Goal: Task Accomplishment & Management: Manage account settings

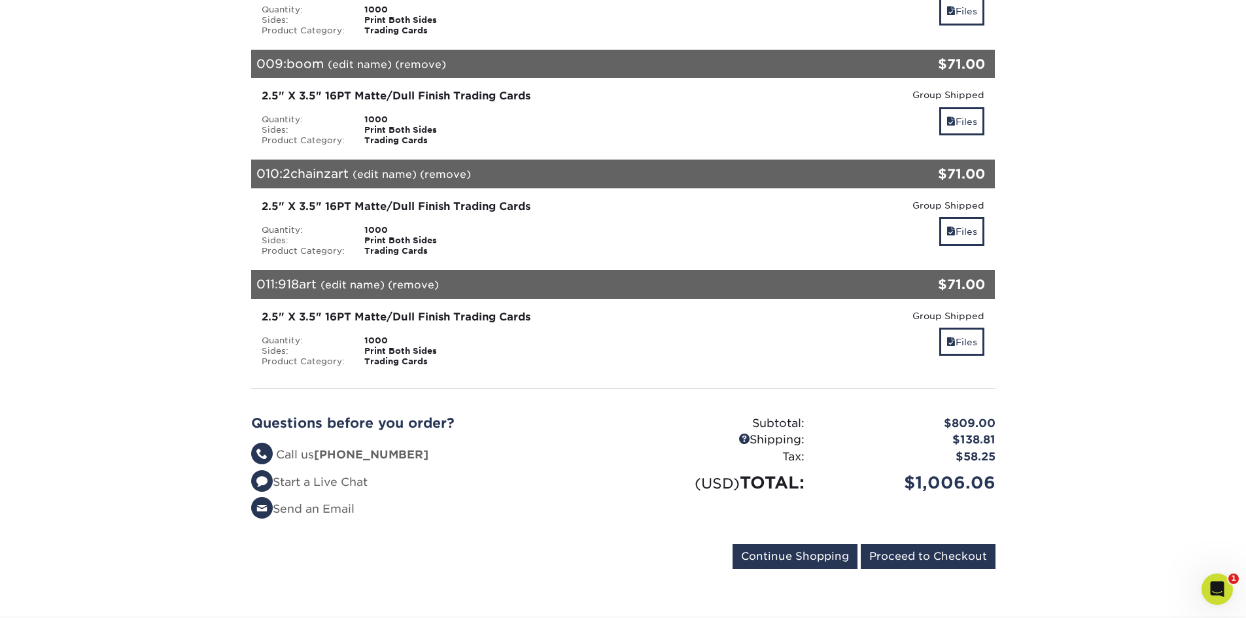
scroll to position [1047, 0]
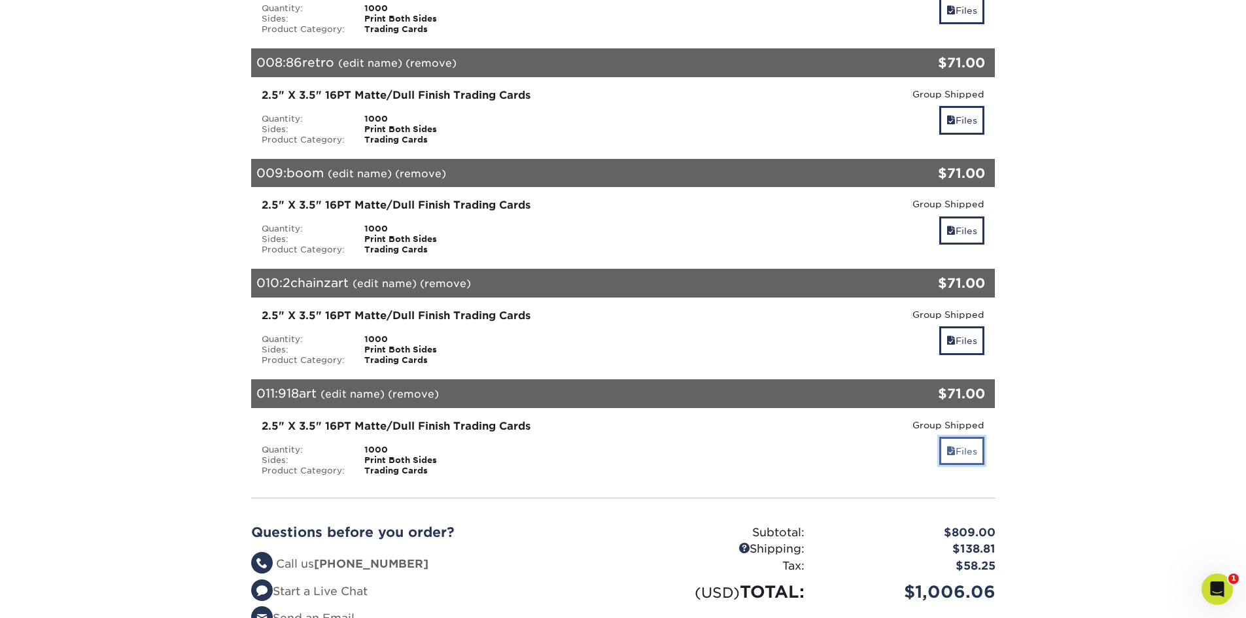
click at [966, 444] on link "Files" at bounding box center [961, 451] width 45 height 28
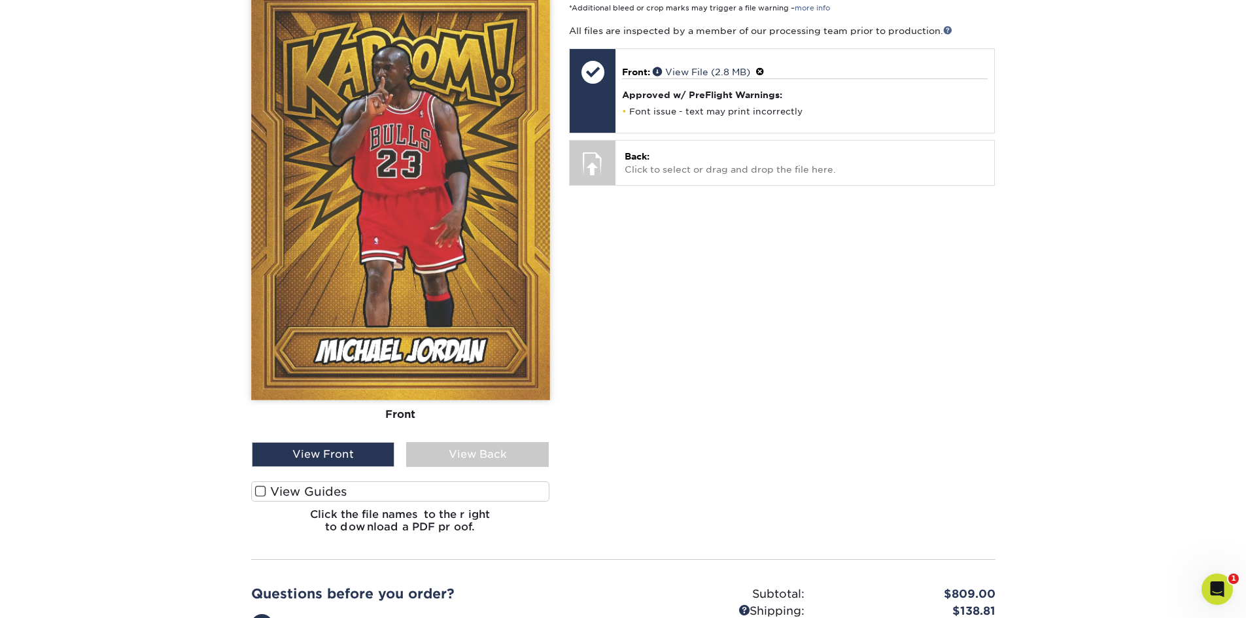
scroll to position [1374, 0]
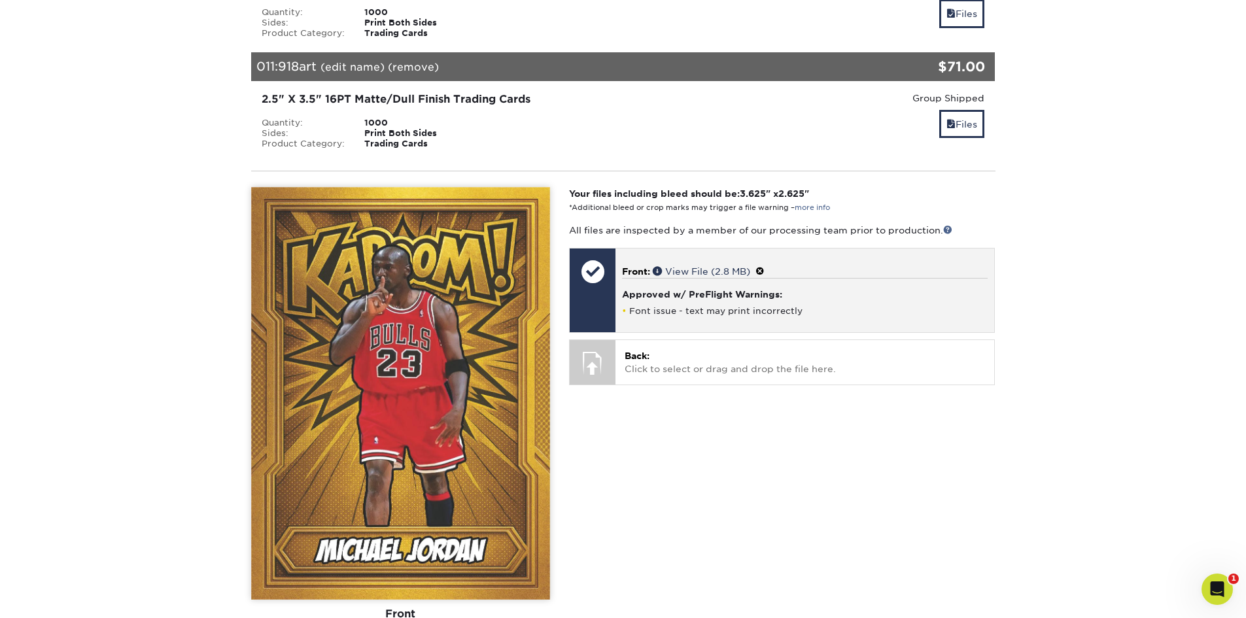
click at [742, 306] on li "Font issue - text may print incorrectly" at bounding box center [805, 311] width 366 height 11
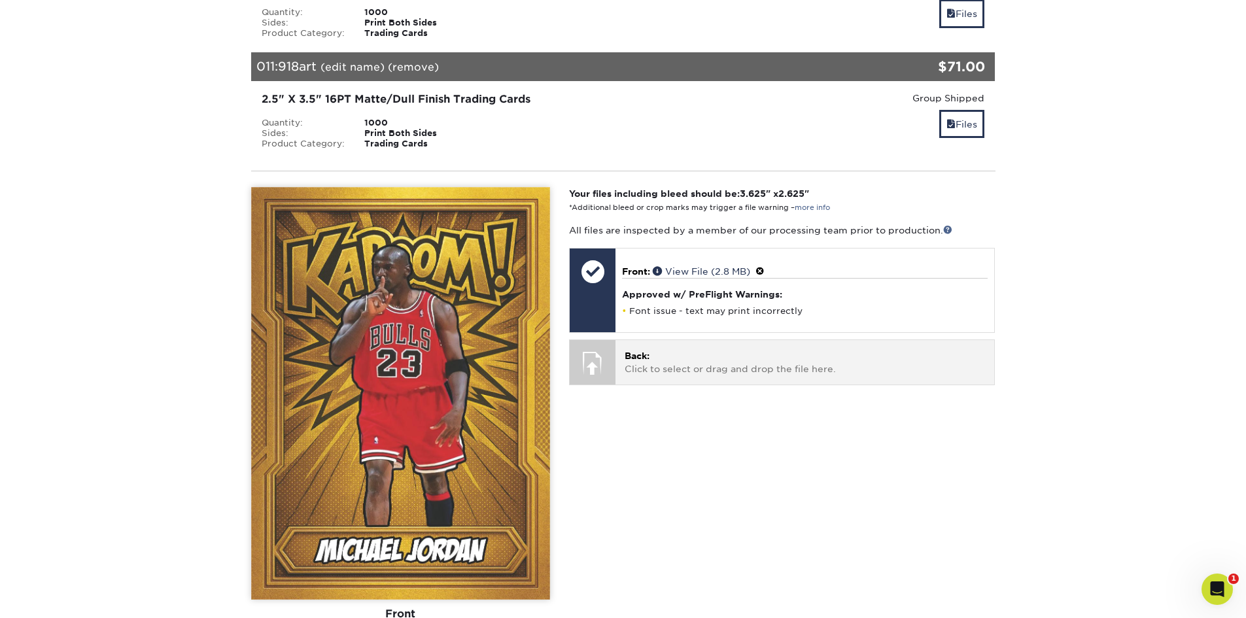
click at [680, 358] on p "Back: Click to select or drag and drop the file here." at bounding box center [805, 362] width 360 height 27
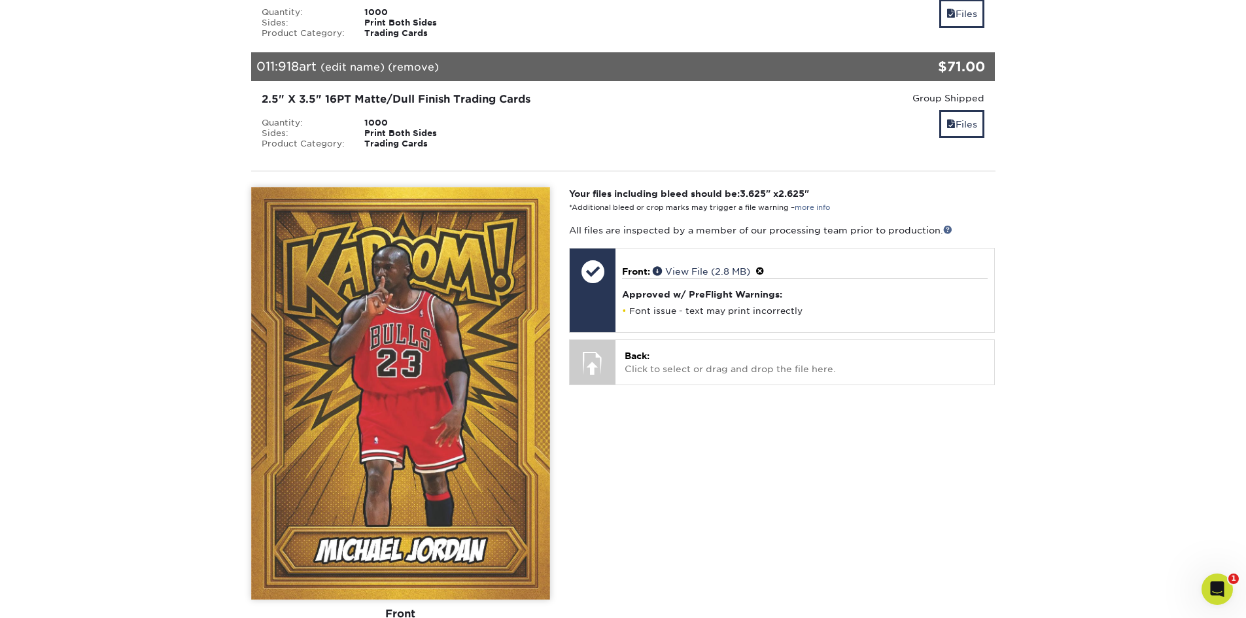
scroll to position [1766, 0]
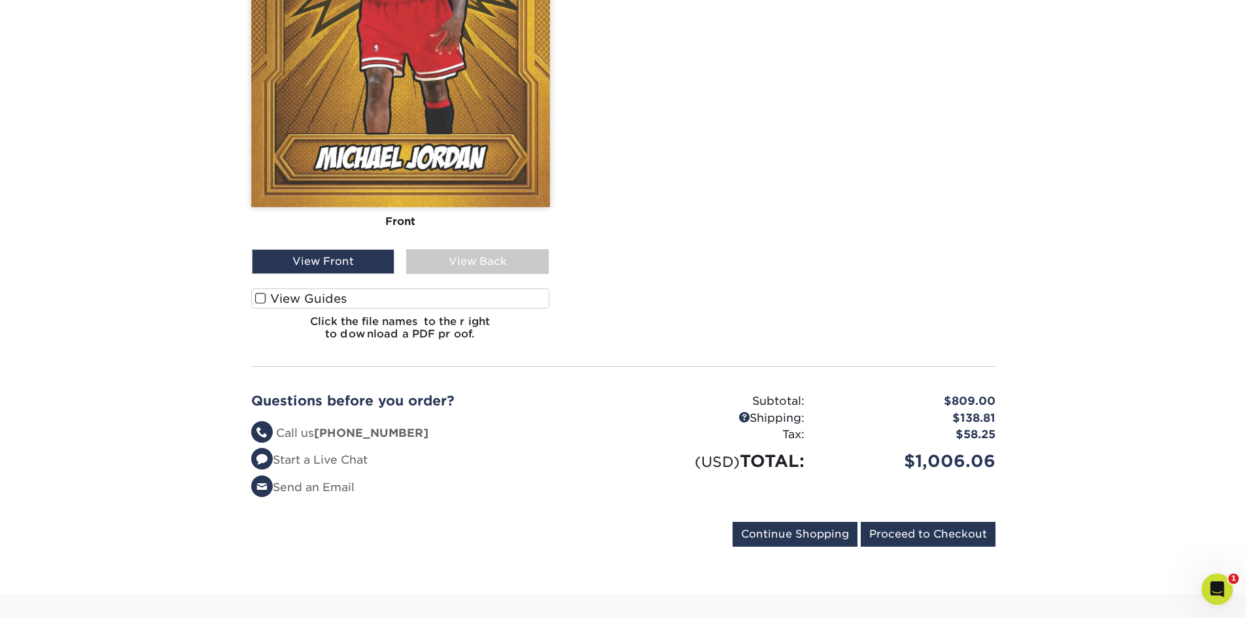
click at [260, 300] on span at bounding box center [260, 298] width 11 height 12
click at [0, 0] on input "View Guides" at bounding box center [0, 0] width 0 height 0
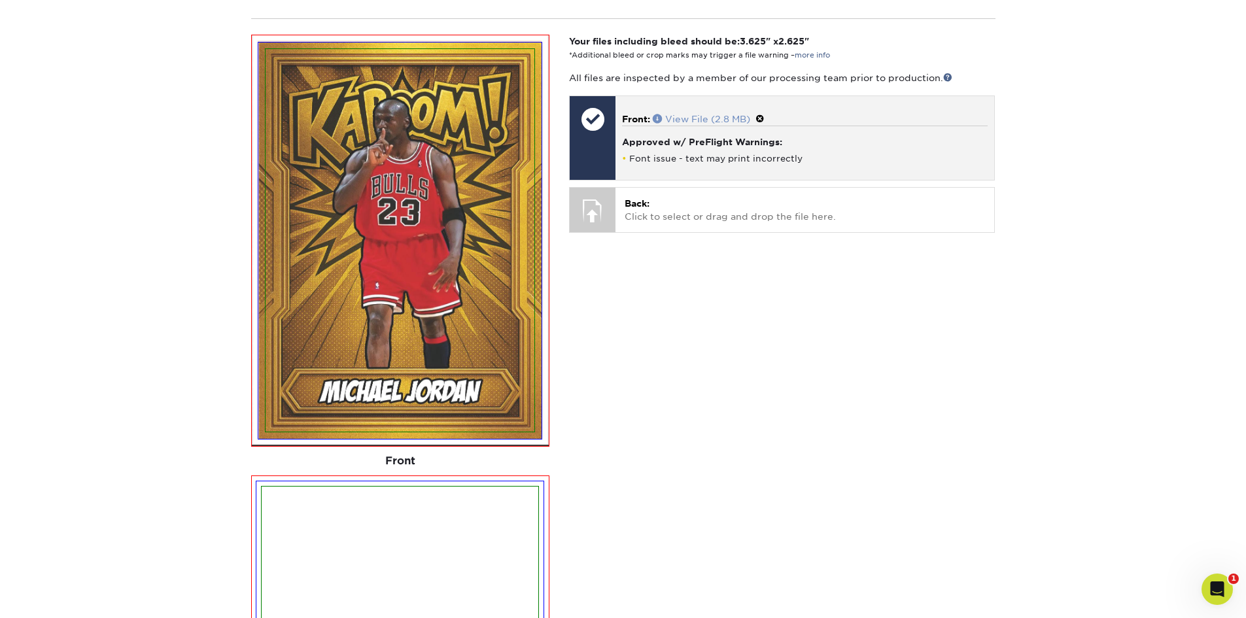
scroll to position [1368, 0]
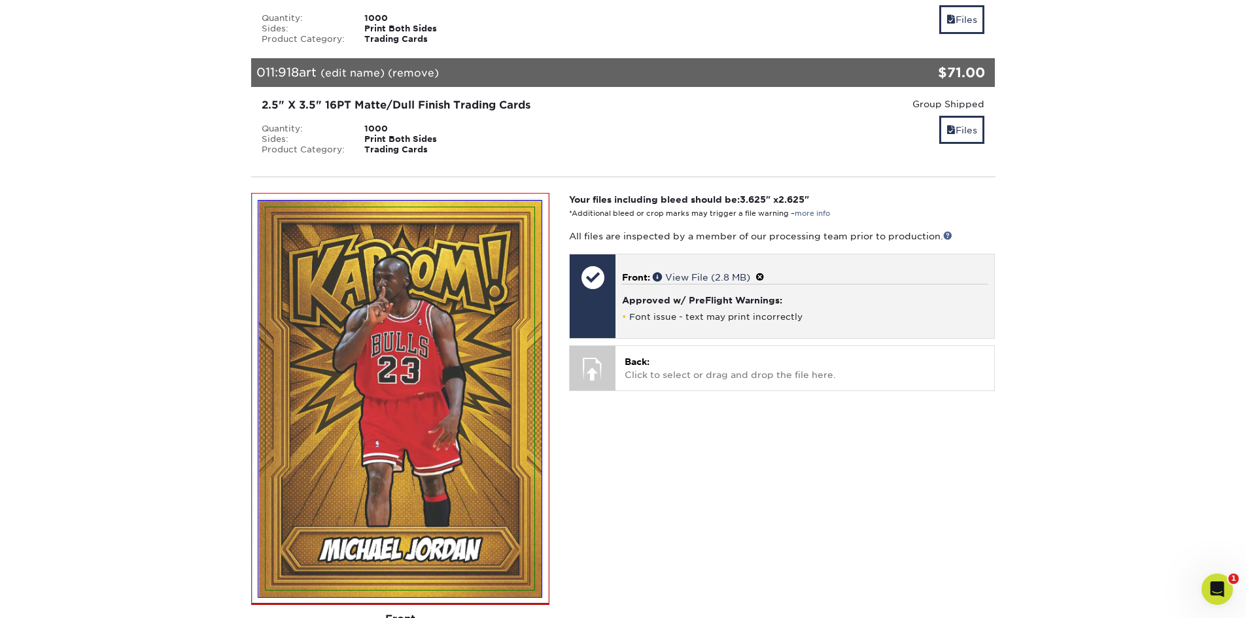
click at [765, 276] on span at bounding box center [760, 277] width 9 height 10
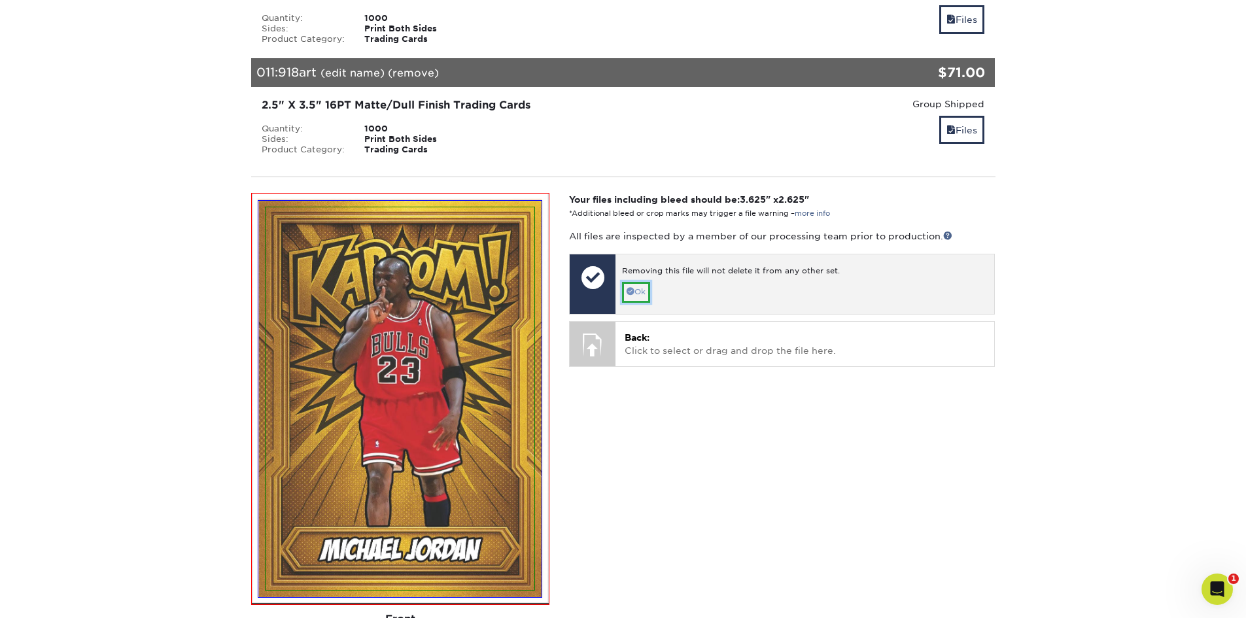
click at [635, 291] on link "Ok" at bounding box center [636, 292] width 28 height 20
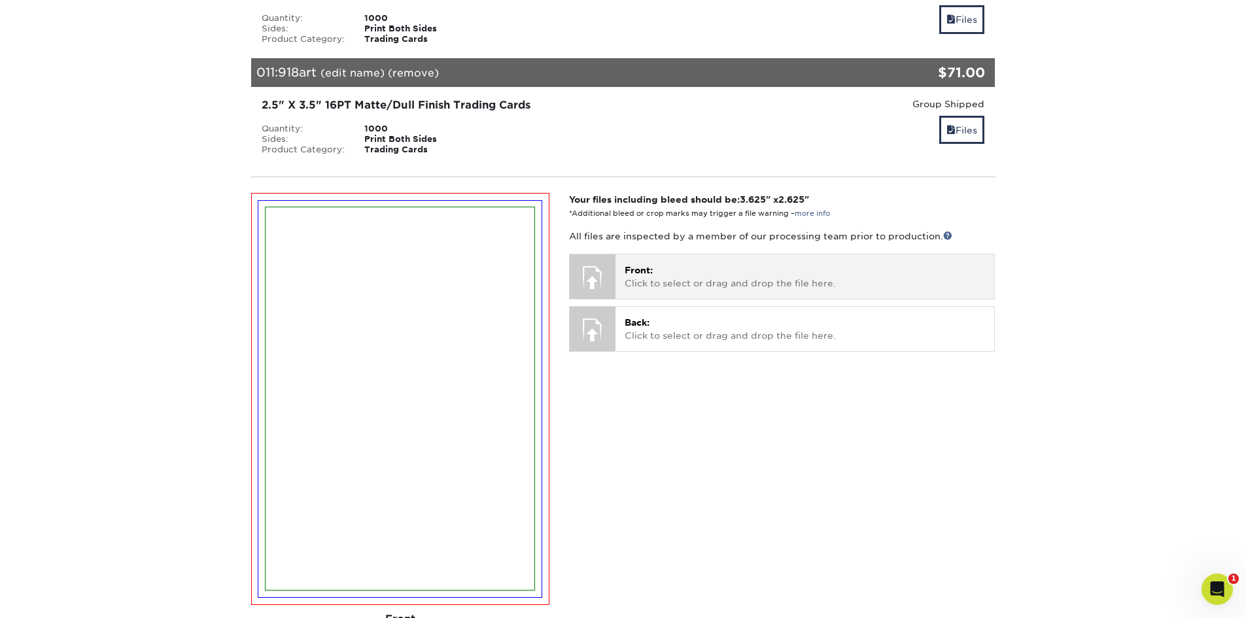
click at [714, 265] on p "Front: Click to select or drag and drop the file here." at bounding box center [805, 277] width 360 height 27
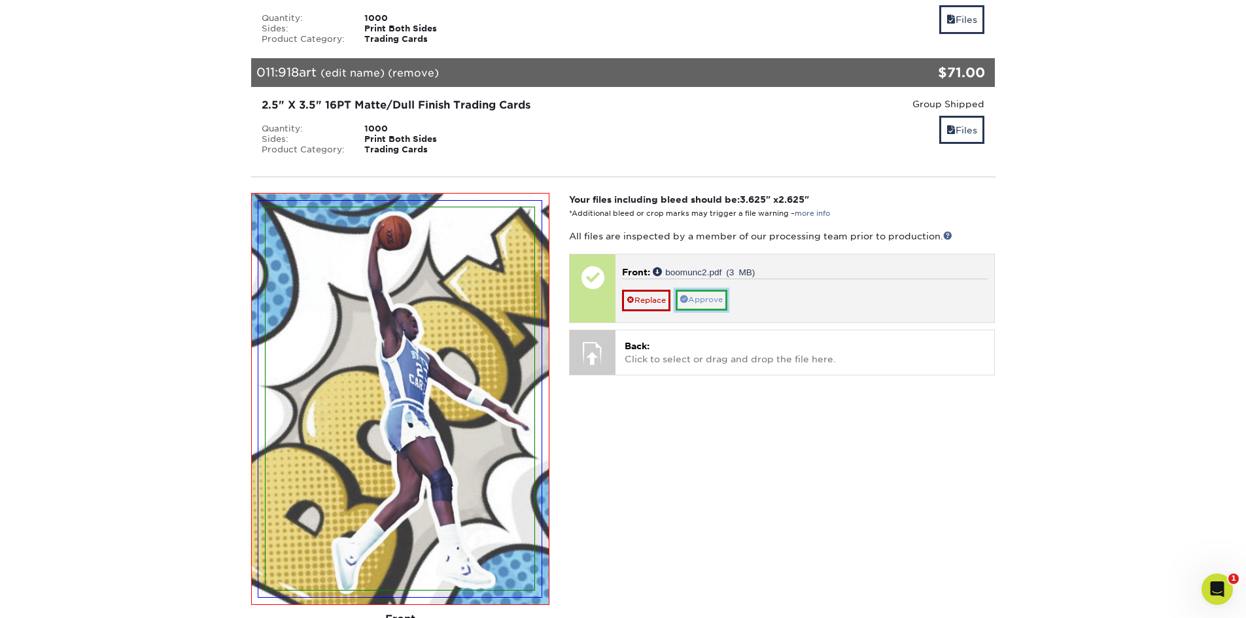
click at [708, 296] on link "Approve" at bounding box center [702, 300] width 52 height 20
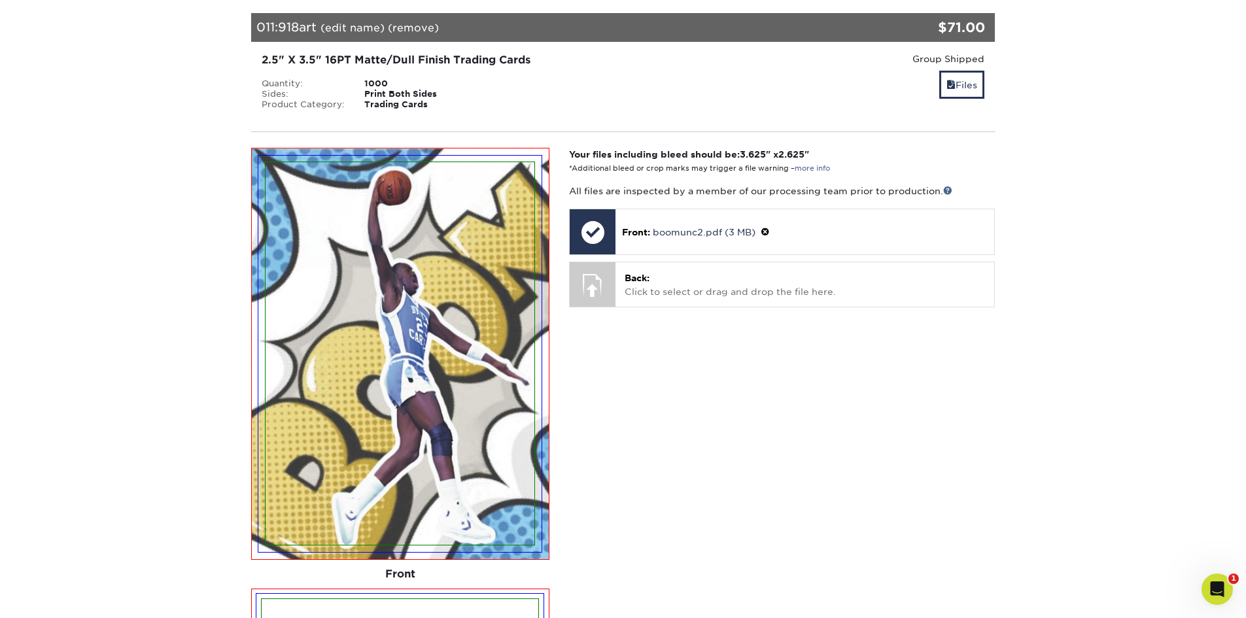
scroll to position [1499, 0]
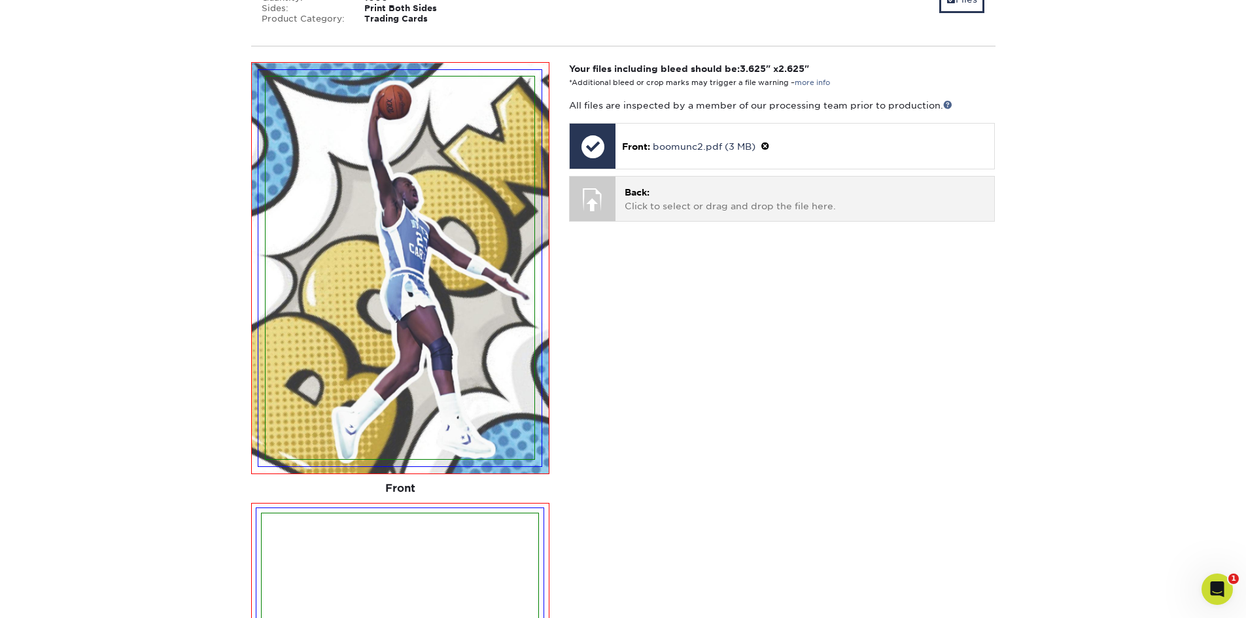
click at [688, 209] on p "Back: Click to select or drag and drop the file here." at bounding box center [805, 199] width 360 height 27
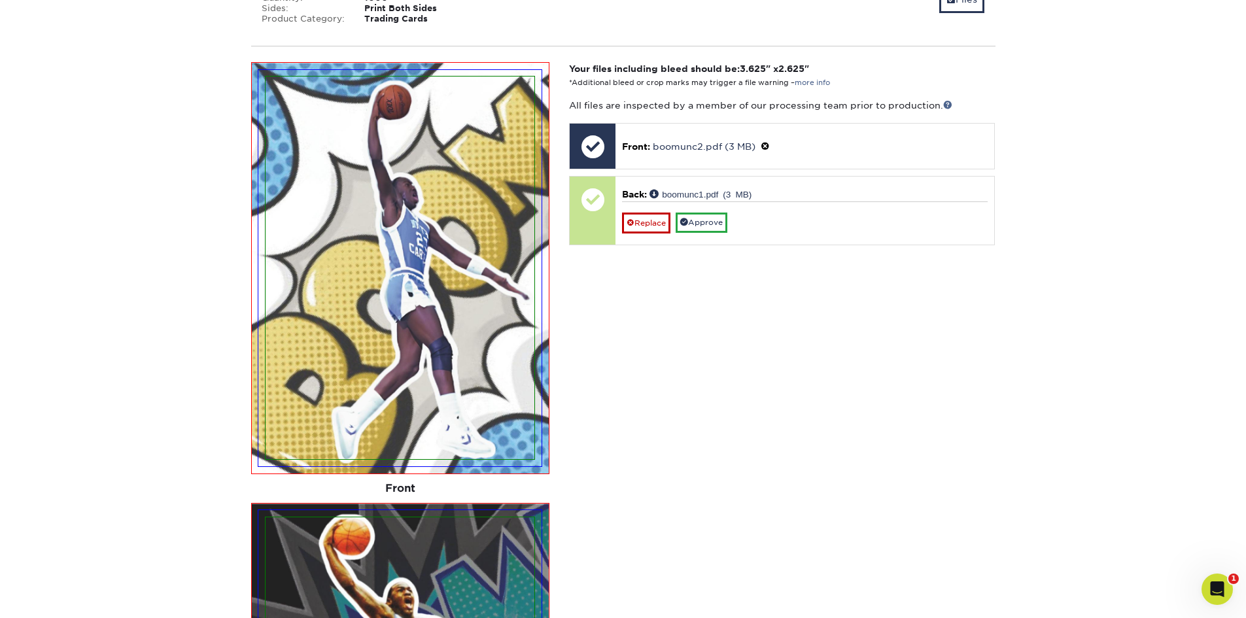
click at [423, 266] on img at bounding box center [400, 268] width 269 height 382
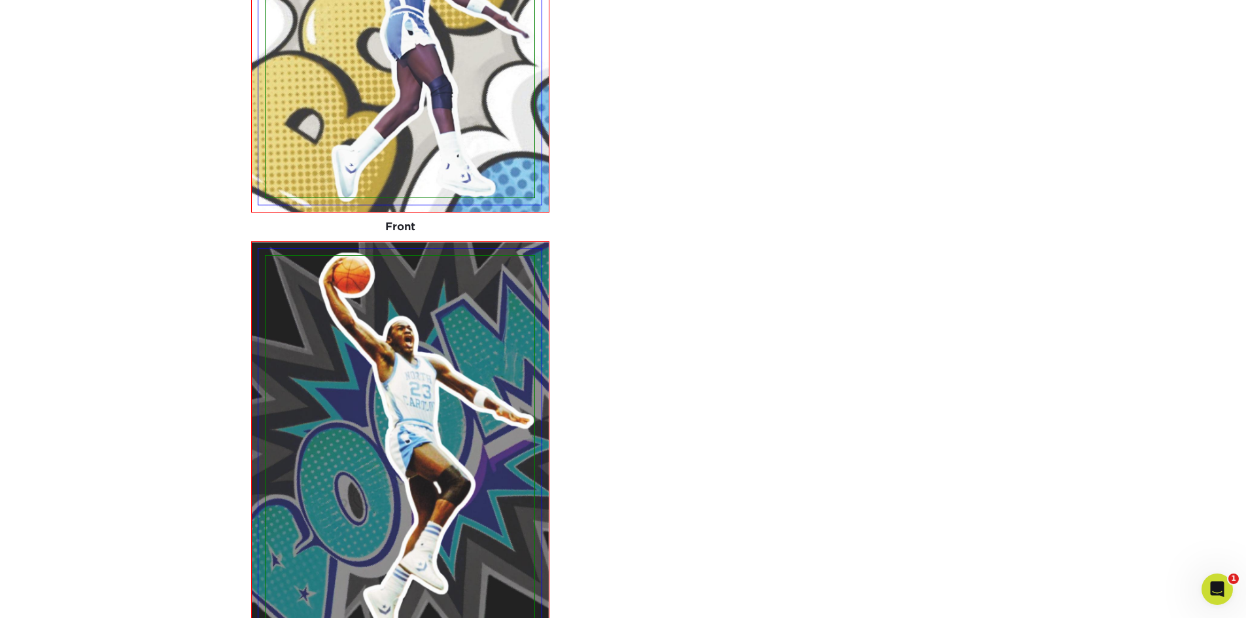
scroll to position [1302, 0]
